Goal: Find specific page/section: Find specific page/section

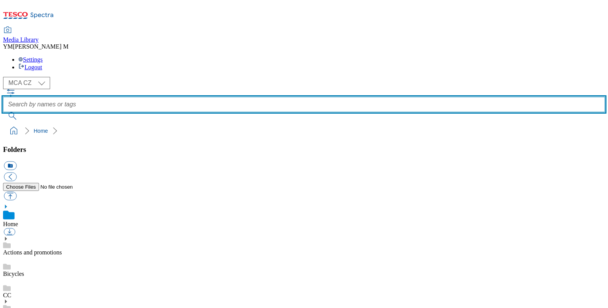
click at [222, 97] on input "text" at bounding box center [304, 104] width 602 height 15
type input "PJ6"
click at [3, 112] on button "submit" at bounding box center [13, 116] width 20 height 8
